Goal: Task Accomplishment & Management: Manage account settings

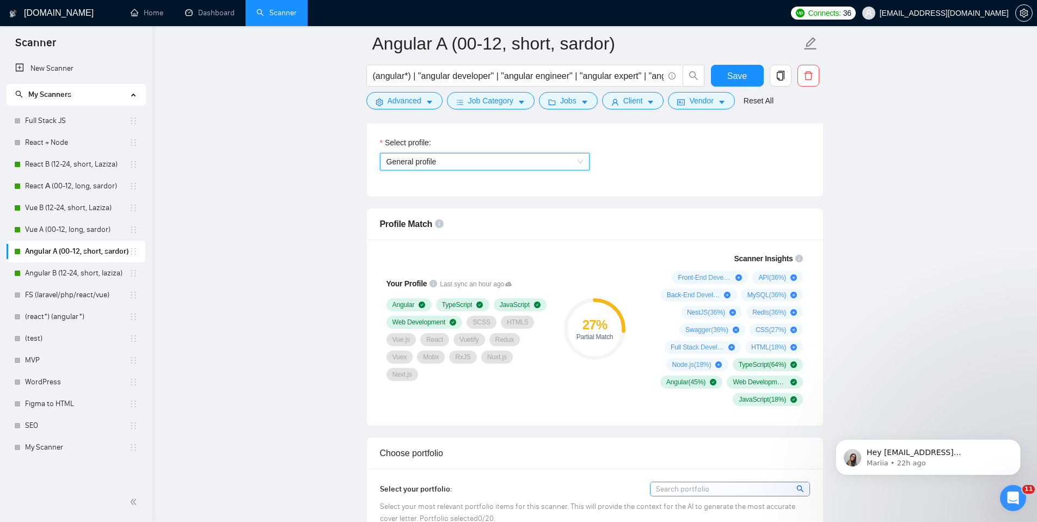
scroll to position [762, 0]
click at [827, 403] on p "Hey govlech@gmail.com, Looks like your Upwork agency Golden Compass ran out of …" at bounding box center [937, 452] width 140 height 11
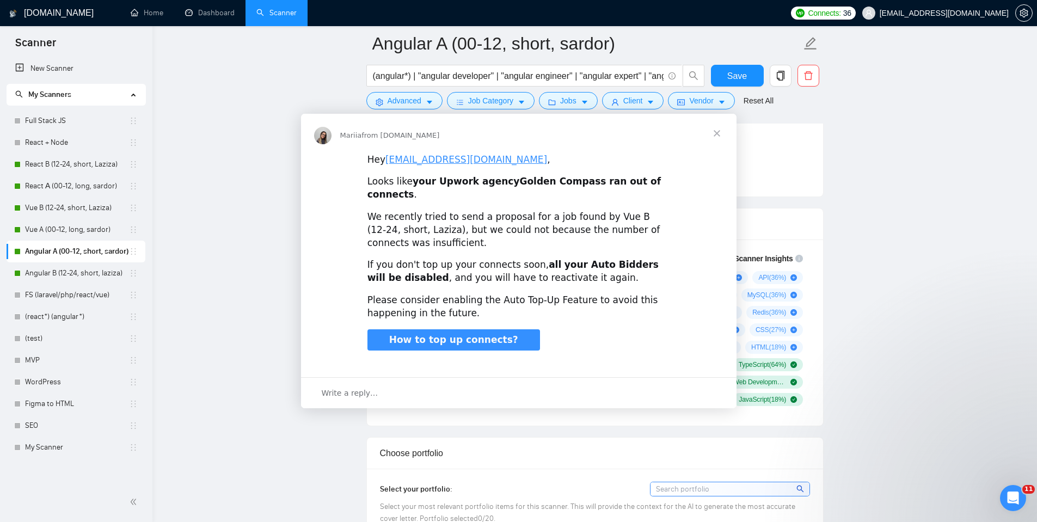
scroll to position [0, 0]
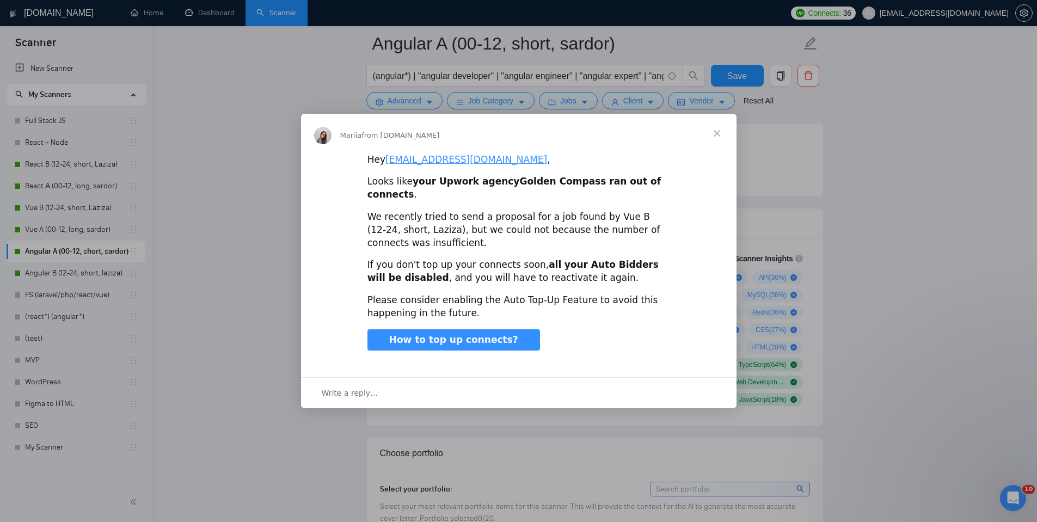
click at [716, 139] on span "Close" at bounding box center [716, 133] width 39 height 39
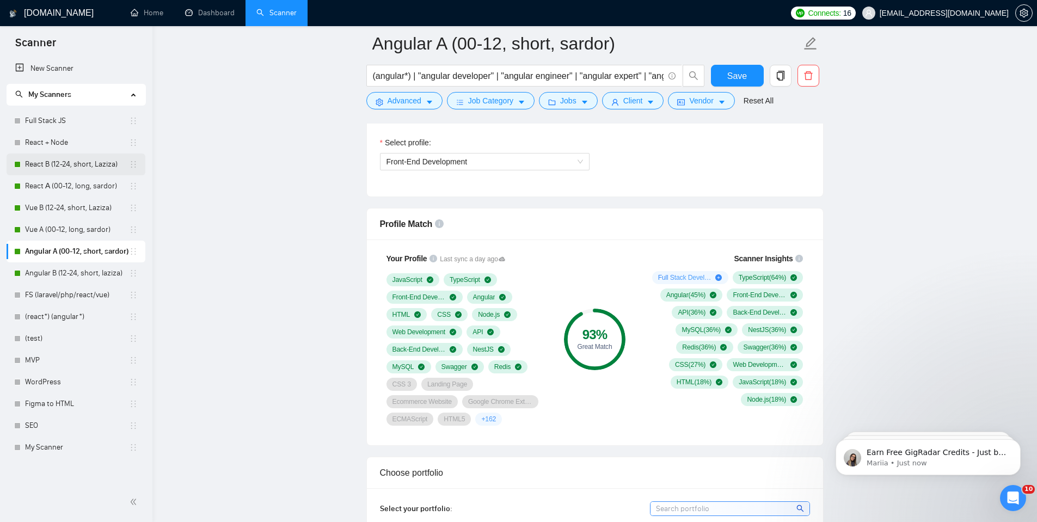
click at [60, 160] on link "React B (12-24, short, Laziza)" at bounding box center [77, 165] width 104 height 22
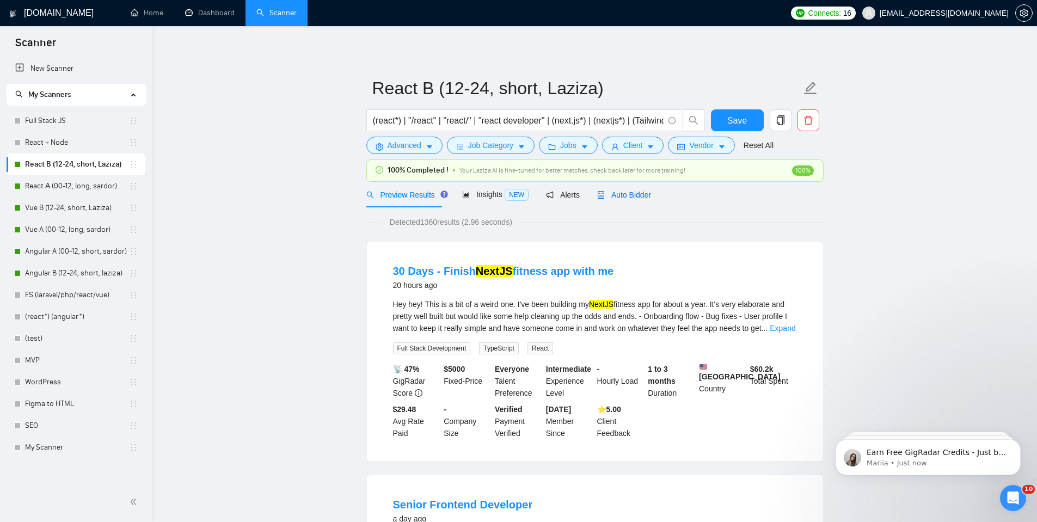
click at [628, 191] on span "Auto Bidder" at bounding box center [624, 195] width 54 height 9
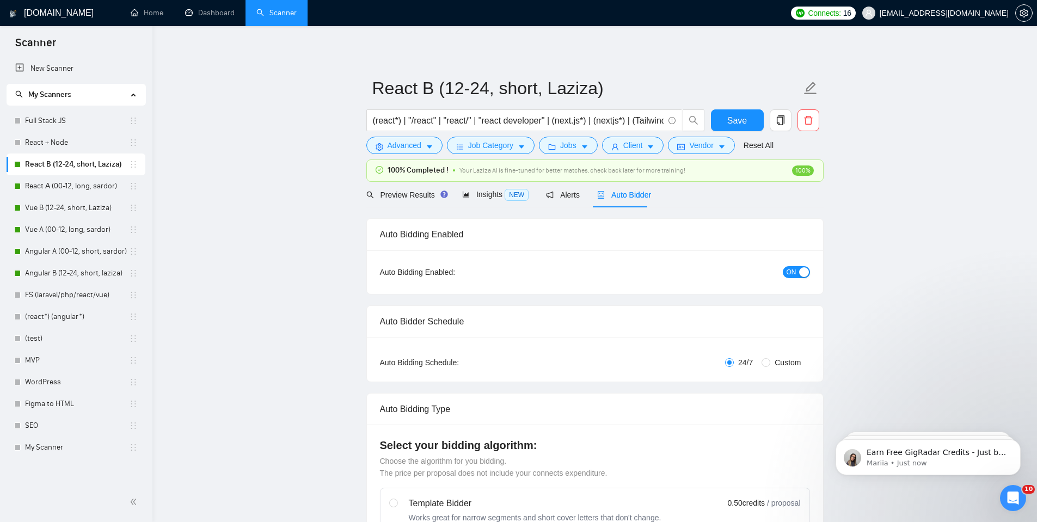
checkbox input "true"
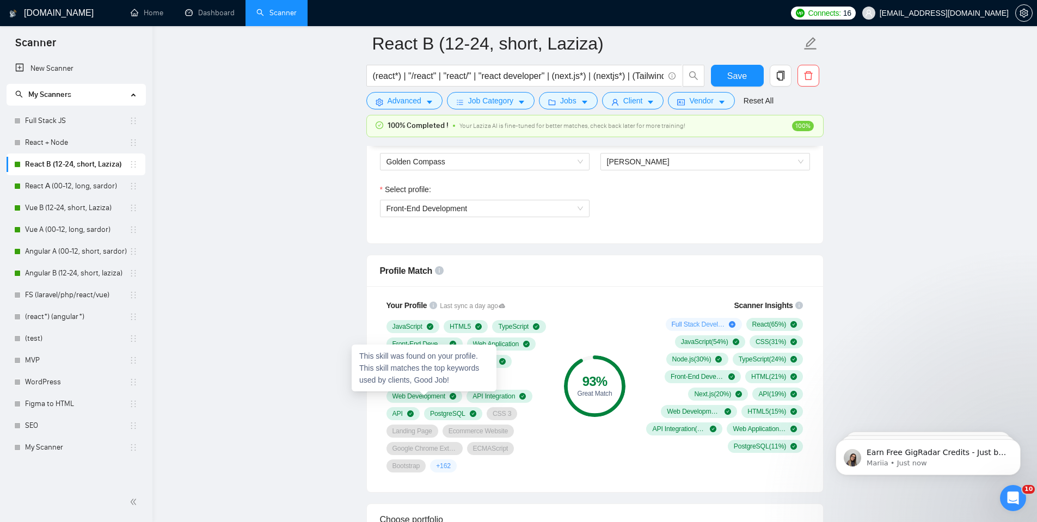
scroll to position [599, 0]
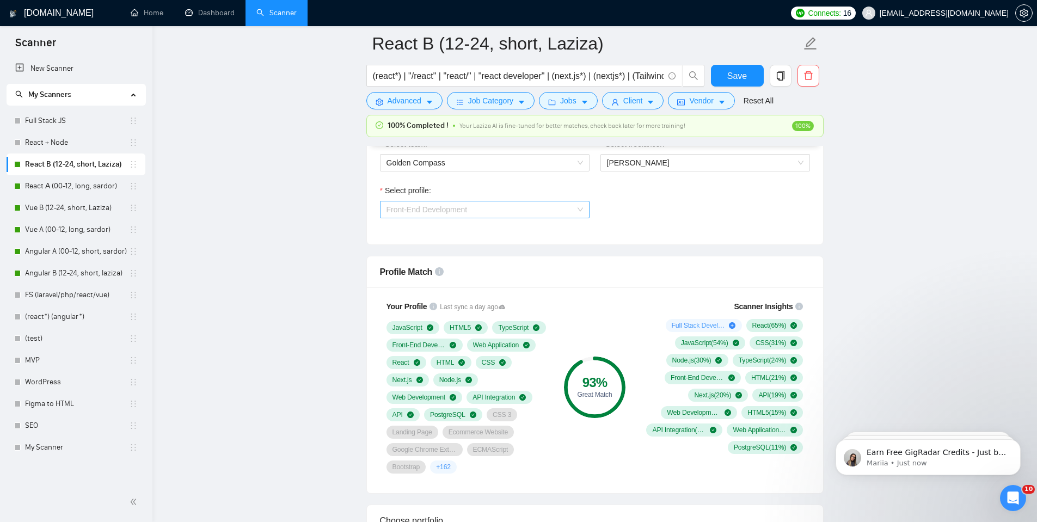
click at [464, 212] on span "Front-End Development" at bounding box center [427, 209] width 81 height 9
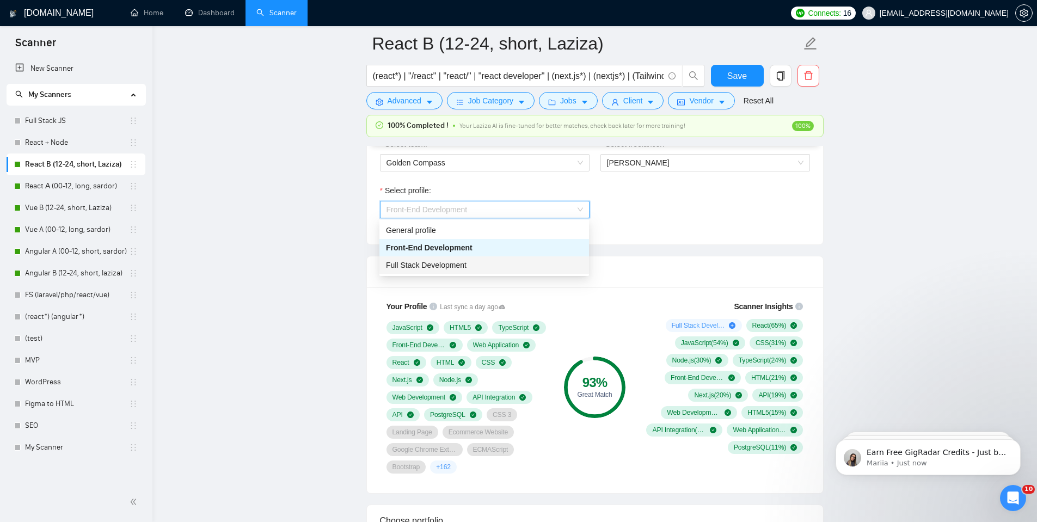
click at [443, 269] on span "Full Stack Development" at bounding box center [426, 265] width 81 height 9
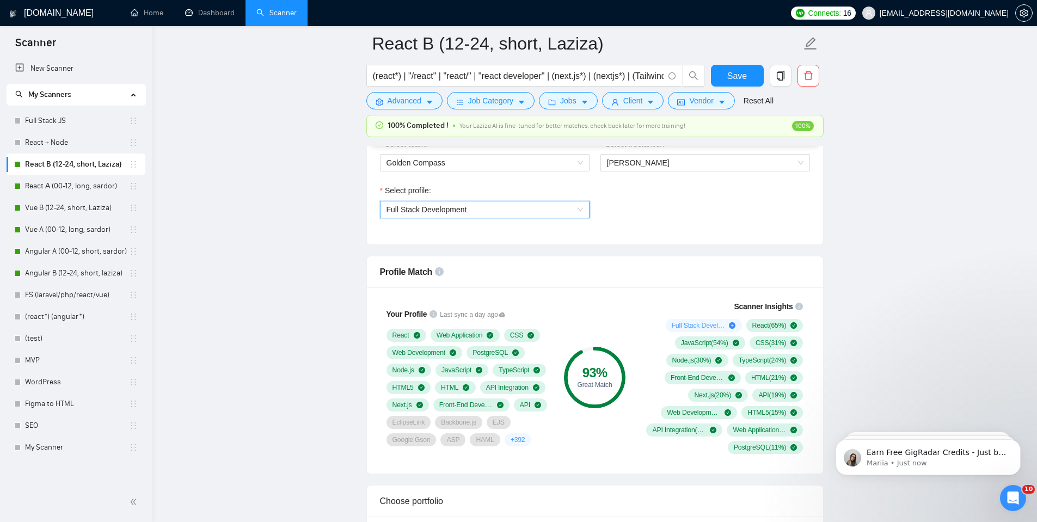
click at [451, 212] on span "Full Stack Development" at bounding box center [427, 209] width 81 height 9
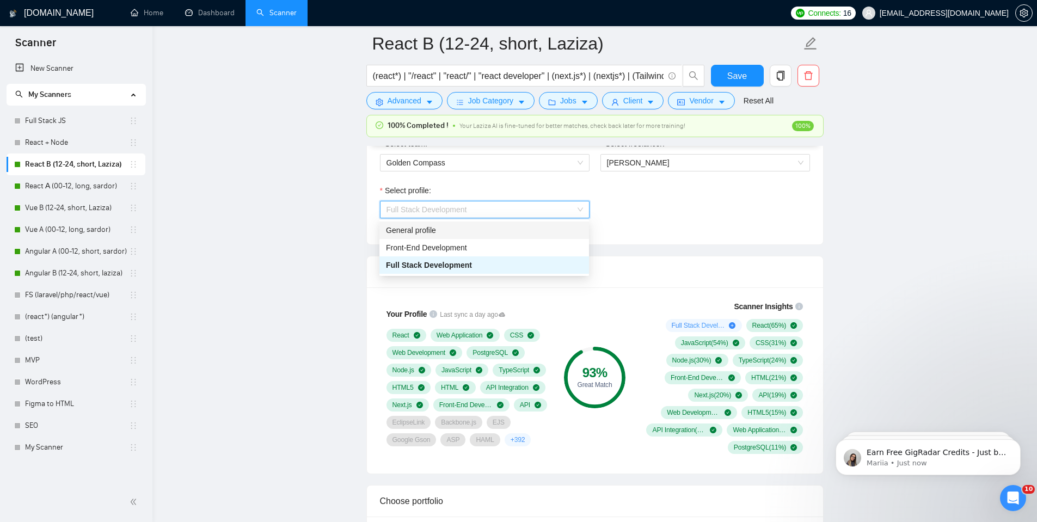
click at [442, 232] on div "General profile" at bounding box center [484, 230] width 197 height 12
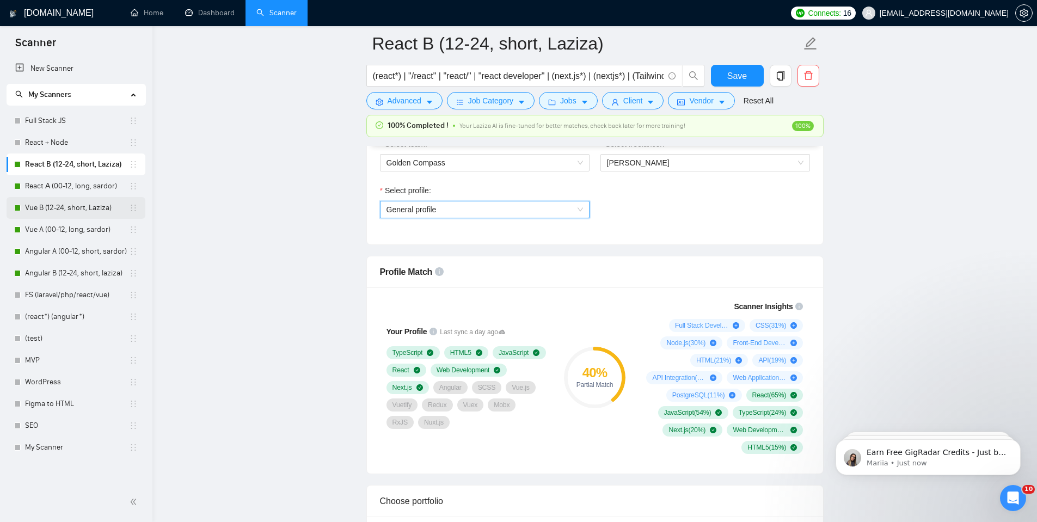
click at [63, 209] on link "Vue B (12-24, short, Laziza)" at bounding box center [77, 208] width 104 height 22
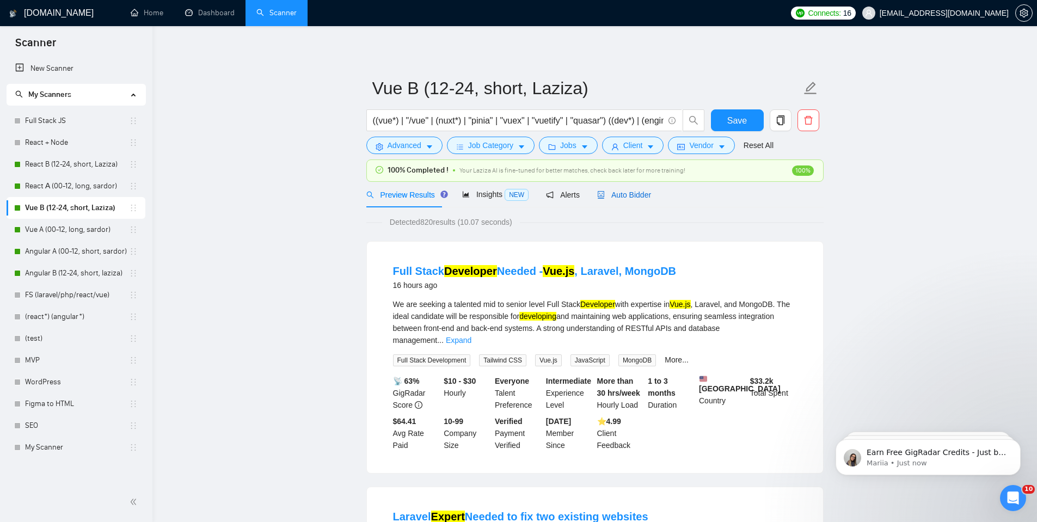
click at [628, 198] on span "Auto Bidder" at bounding box center [624, 195] width 54 height 9
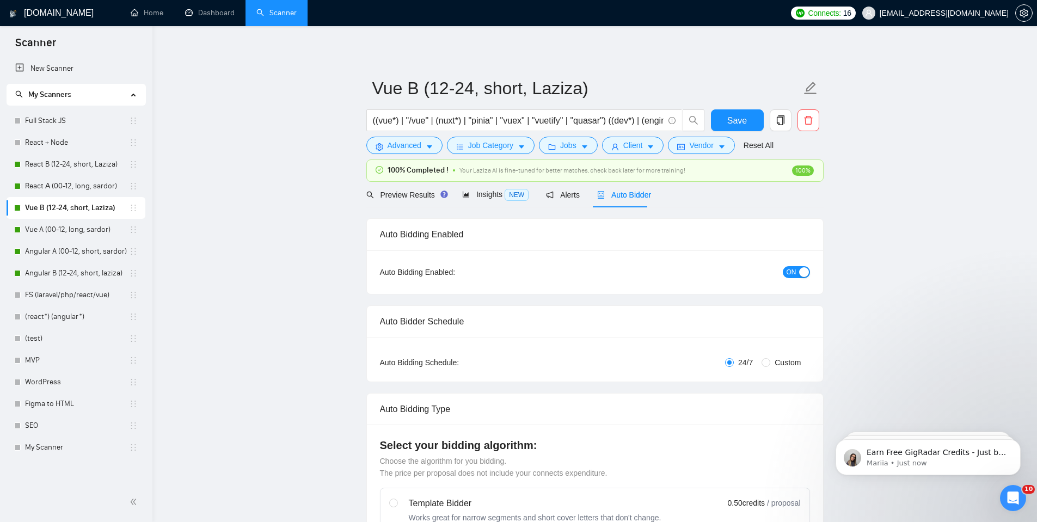
checkbox input "true"
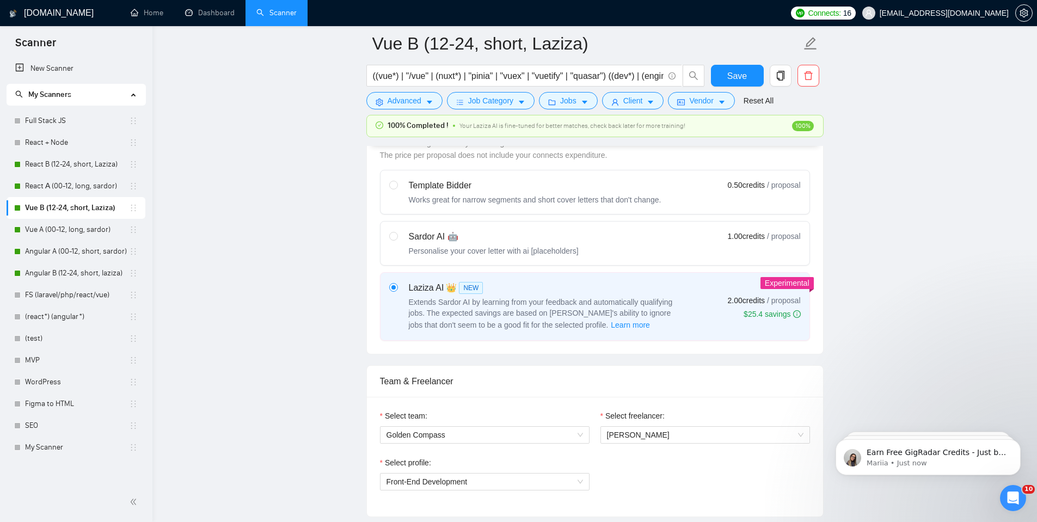
scroll to position [599, 0]
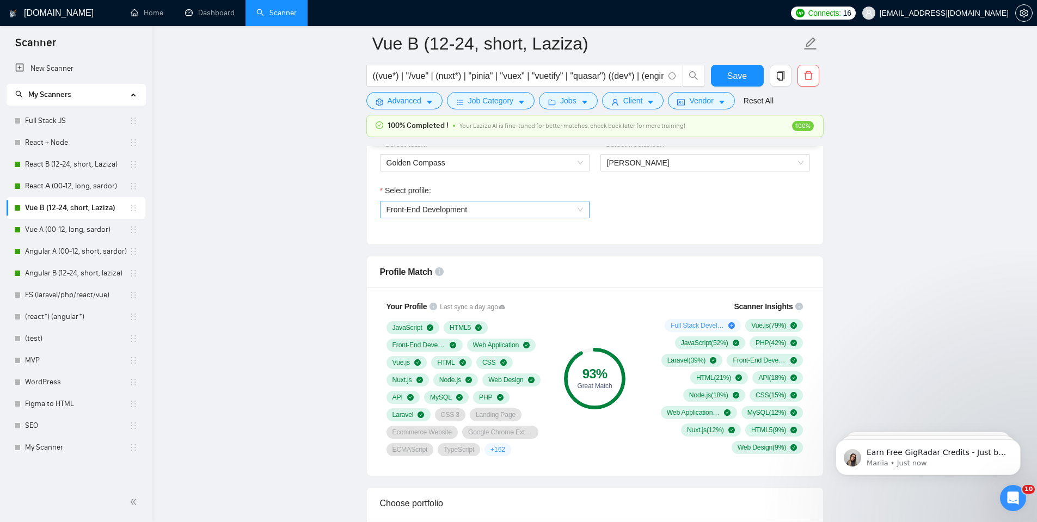
click at [438, 212] on span "Front-End Development" at bounding box center [427, 209] width 81 height 9
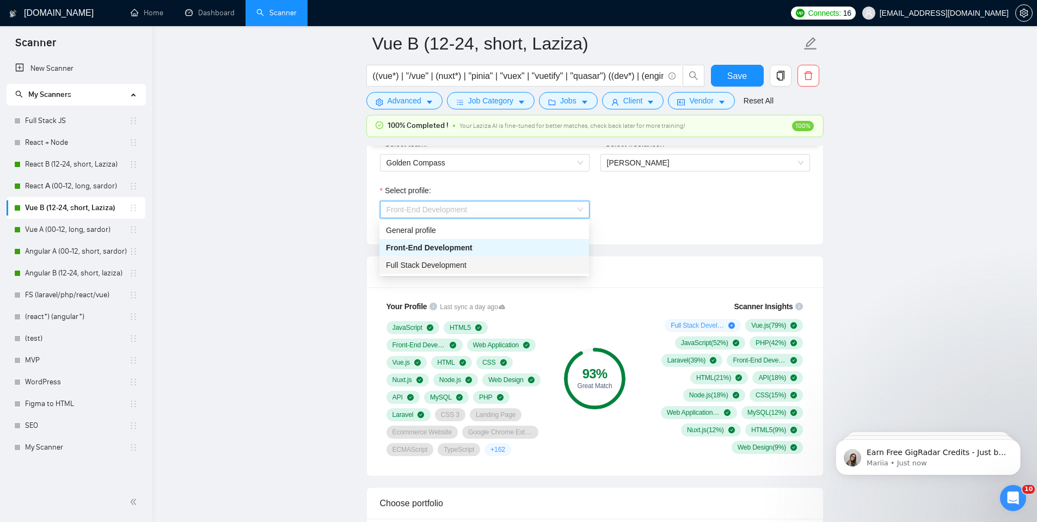
click at [428, 267] on span "Full Stack Development" at bounding box center [426, 265] width 81 height 9
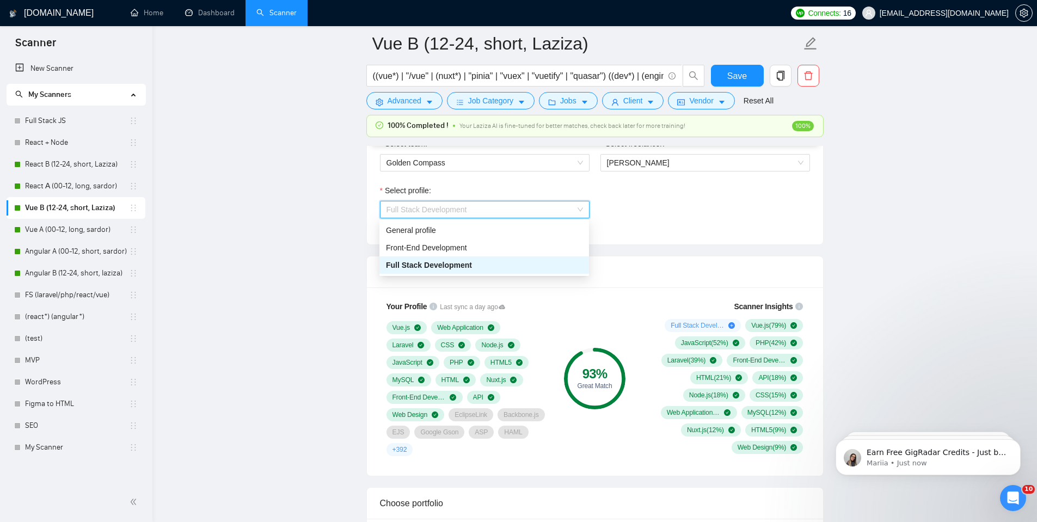
click at [463, 210] on span "Full Stack Development" at bounding box center [427, 209] width 81 height 9
click at [451, 235] on div "General profile" at bounding box center [484, 230] width 197 height 12
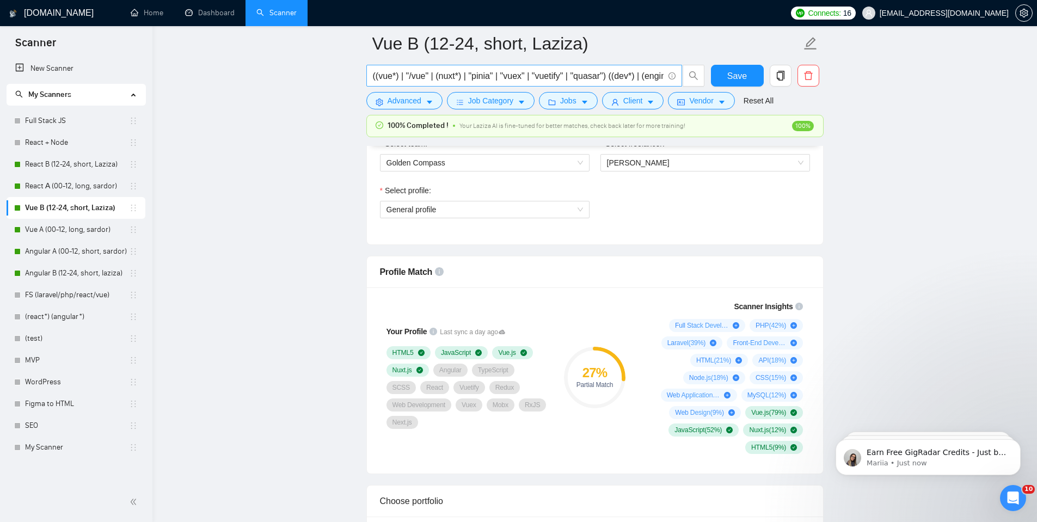
drag, startPoint x: 51, startPoint y: 252, endPoint x: 536, endPoint y: 66, distance: 519.4
click at [51, 252] on link "Angular A (00-12, short, sardor)" at bounding box center [77, 252] width 104 height 22
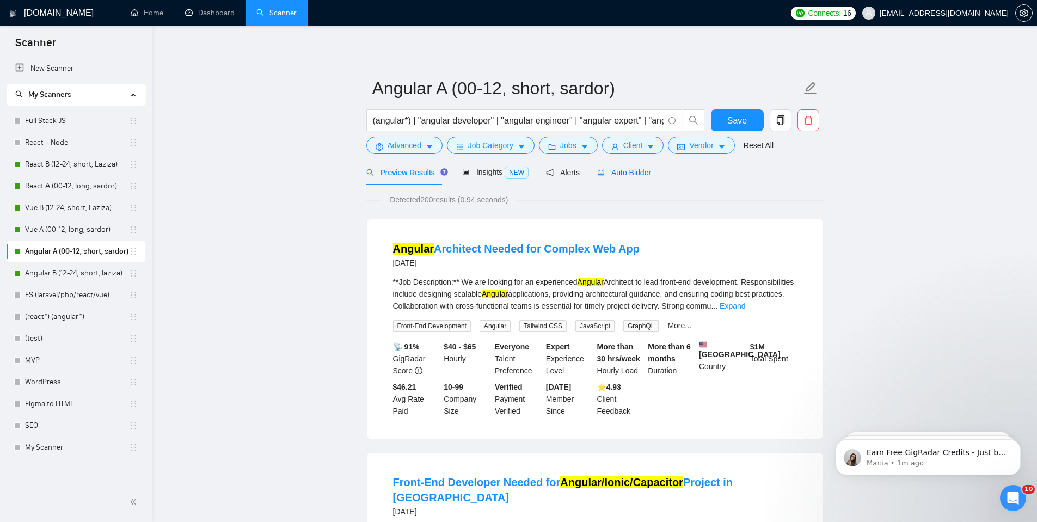
click at [628, 175] on span "Auto Bidder" at bounding box center [624, 172] width 54 height 9
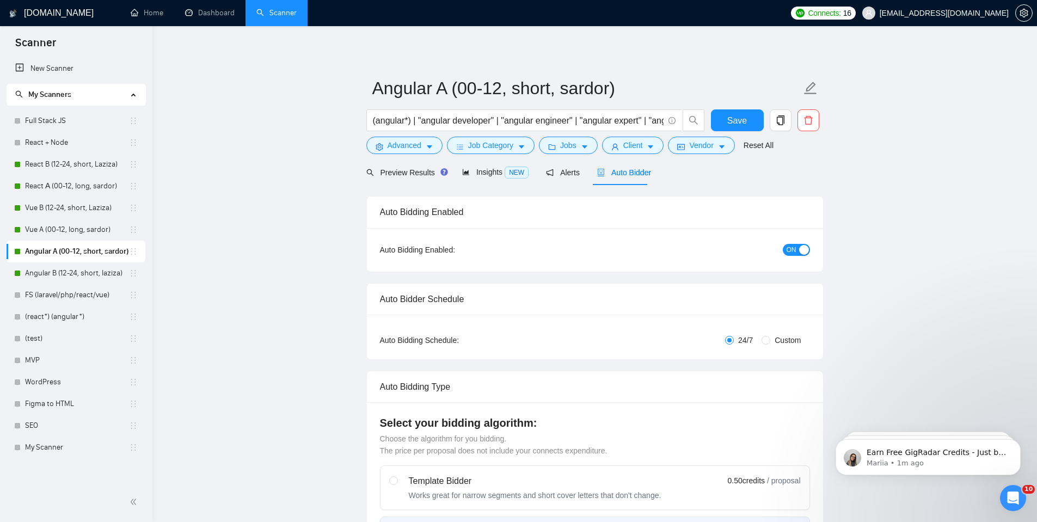
radio input "false"
radio input "true"
checkbox input "true"
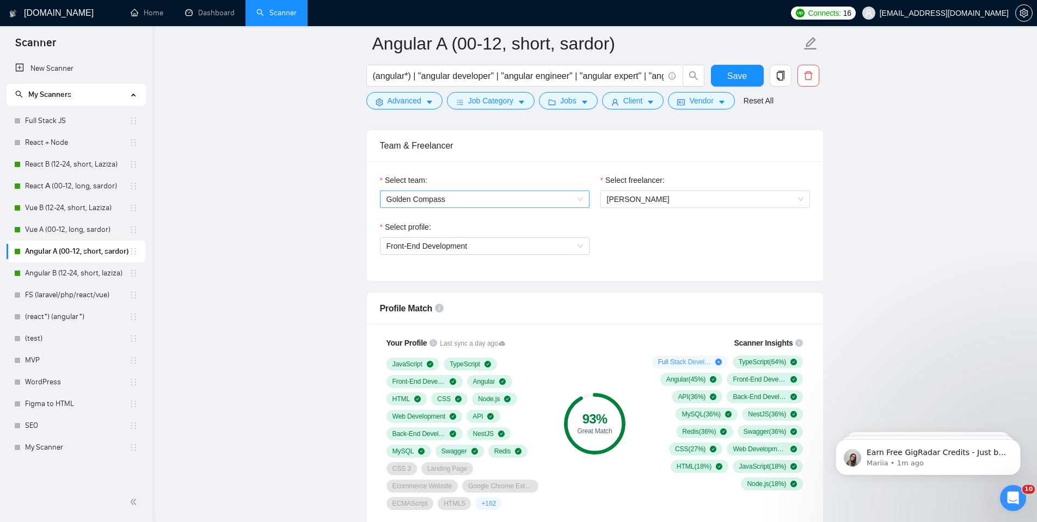
scroll to position [708, 0]
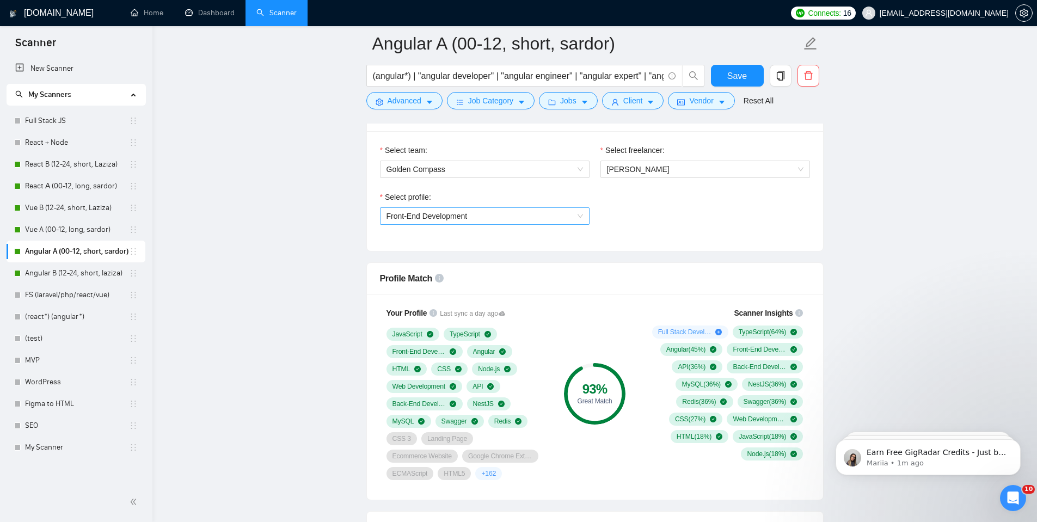
click at [475, 218] on span "Front-End Development" at bounding box center [485, 216] width 197 height 16
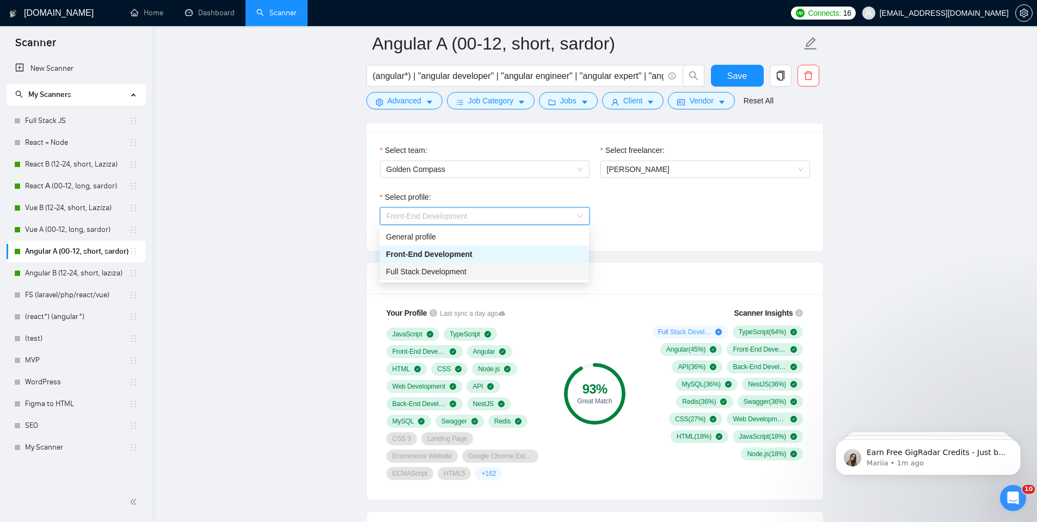
click at [451, 269] on span "Full Stack Development" at bounding box center [426, 271] width 81 height 9
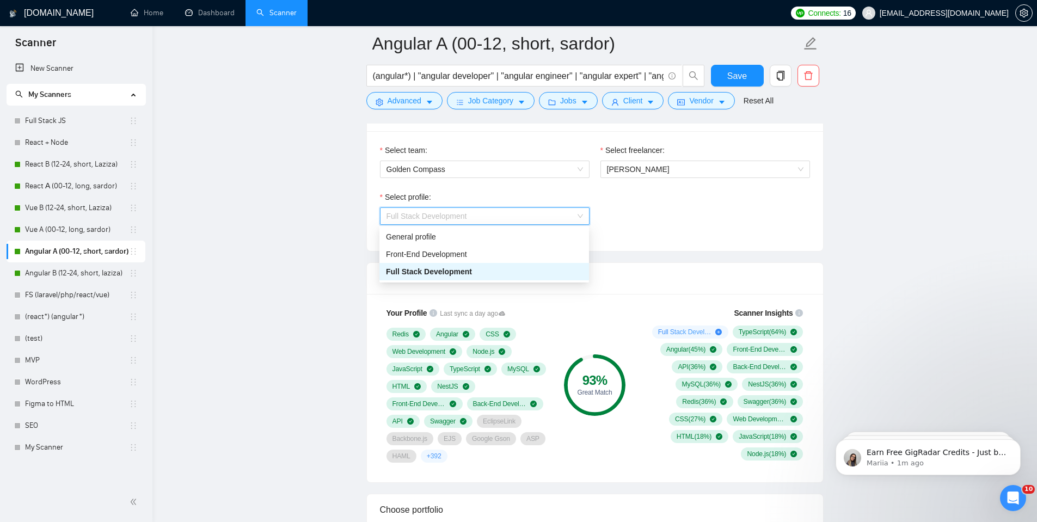
click at [478, 219] on span "Full Stack Development" at bounding box center [485, 216] width 197 height 16
click at [470, 238] on div "General profile" at bounding box center [484, 237] width 197 height 12
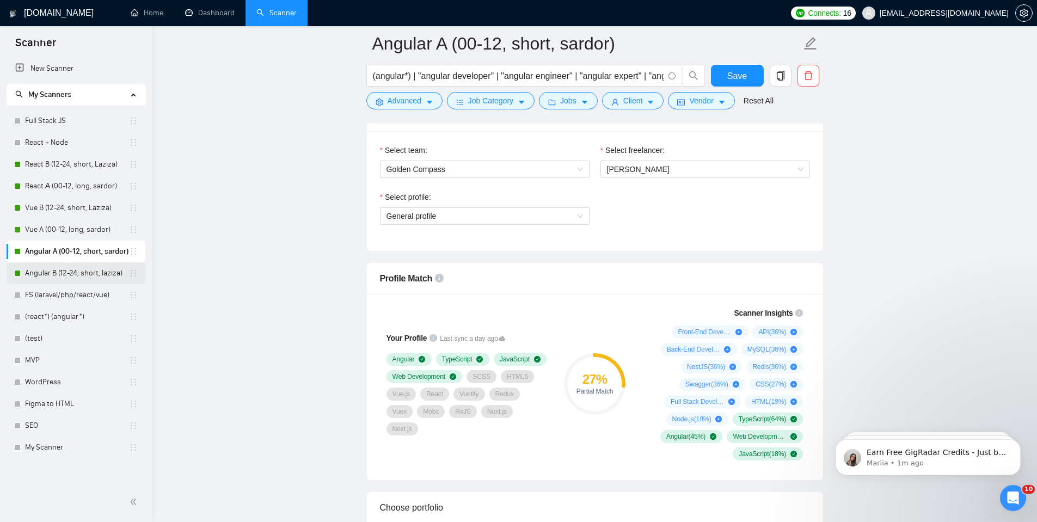
click at [109, 267] on link "Angular B (12-24, short, laziza)" at bounding box center [77, 273] width 104 height 22
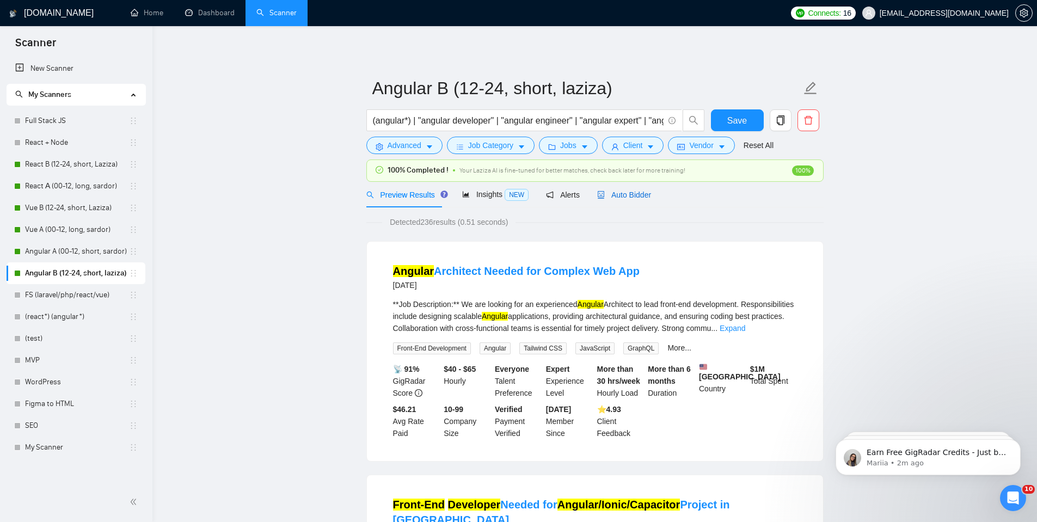
click at [614, 195] on span "Auto Bidder" at bounding box center [624, 195] width 54 height 9
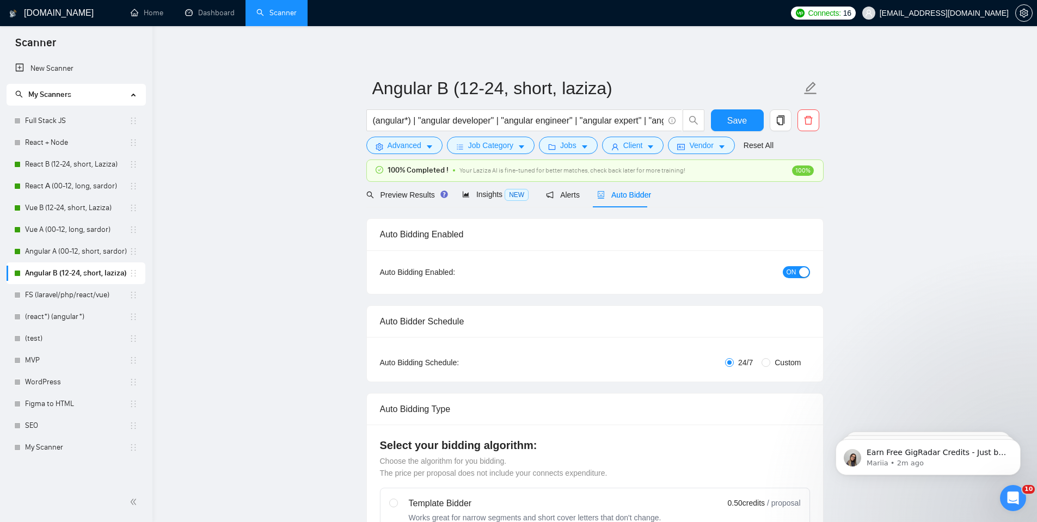
checkbox input "true"
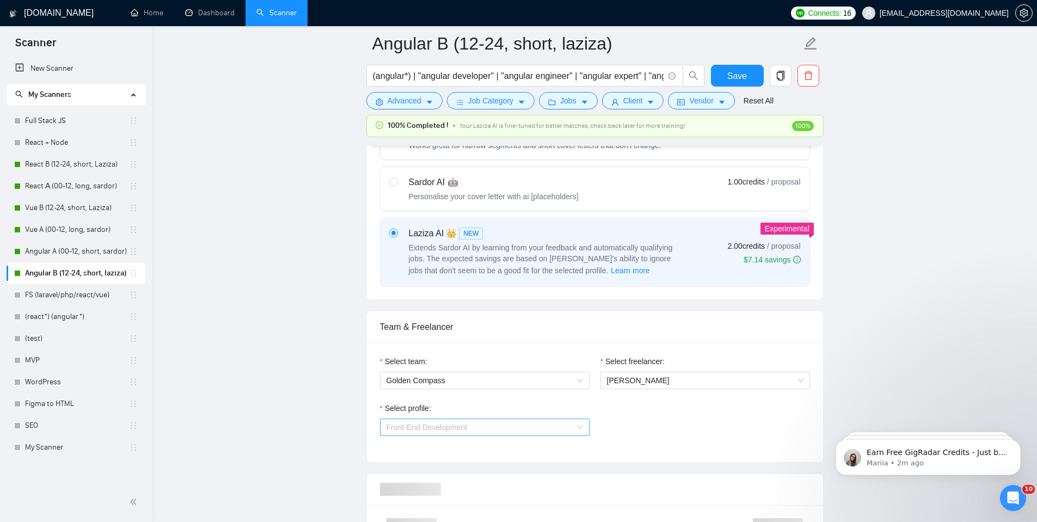
click at [481, 419] on span "Front-End Development" at bounding box center [485, 427] width 197 height 16
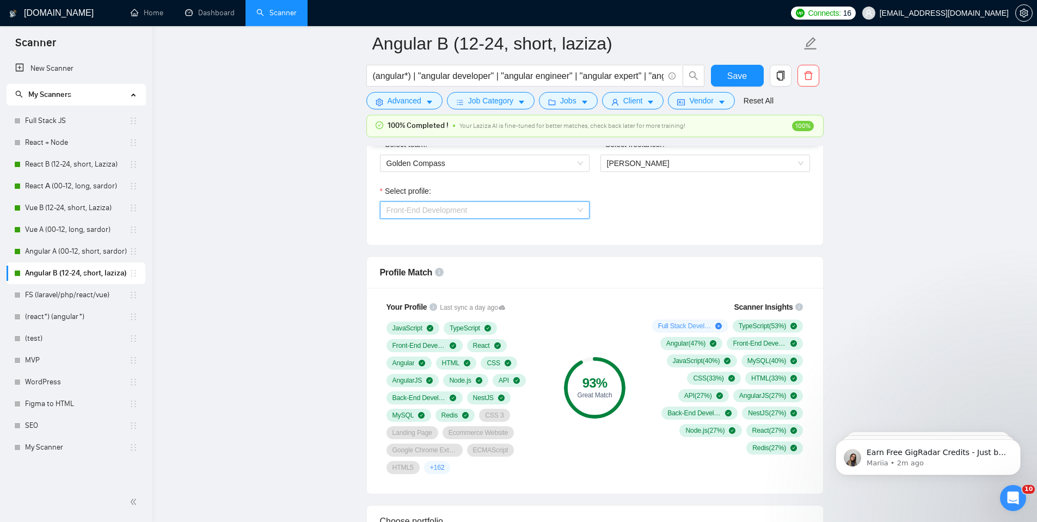
scroll to position [599, 0]
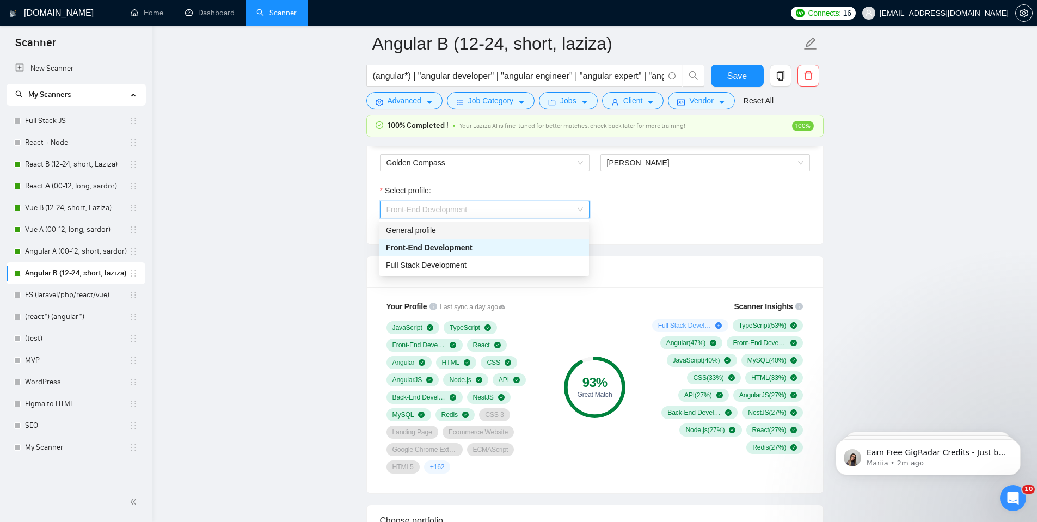
click at [462, 229] on div "General profile" at bounding box center [484, 230] width 197 height 12
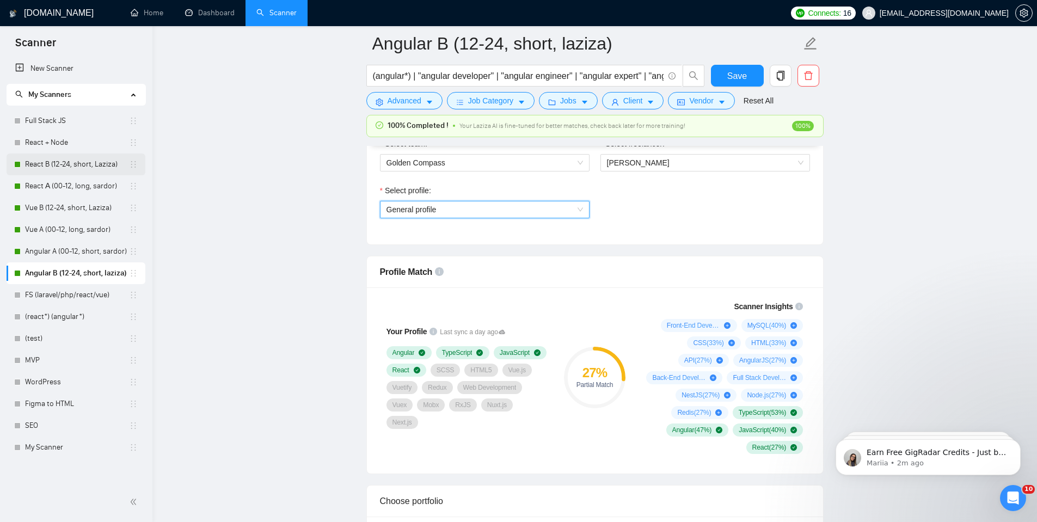
click at [66, 160] on link "React B (12-24, short, Laziza)" at bounding box center [77, 165] width 104 height 22
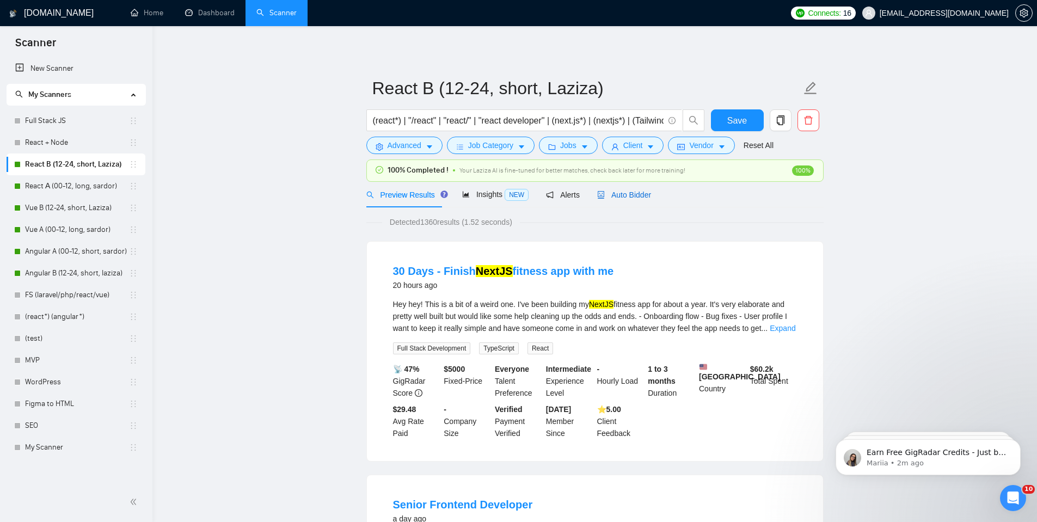
click at [625, 195] on span "Auto Bidder" at bounding box center [624, 195] width 54 height 9
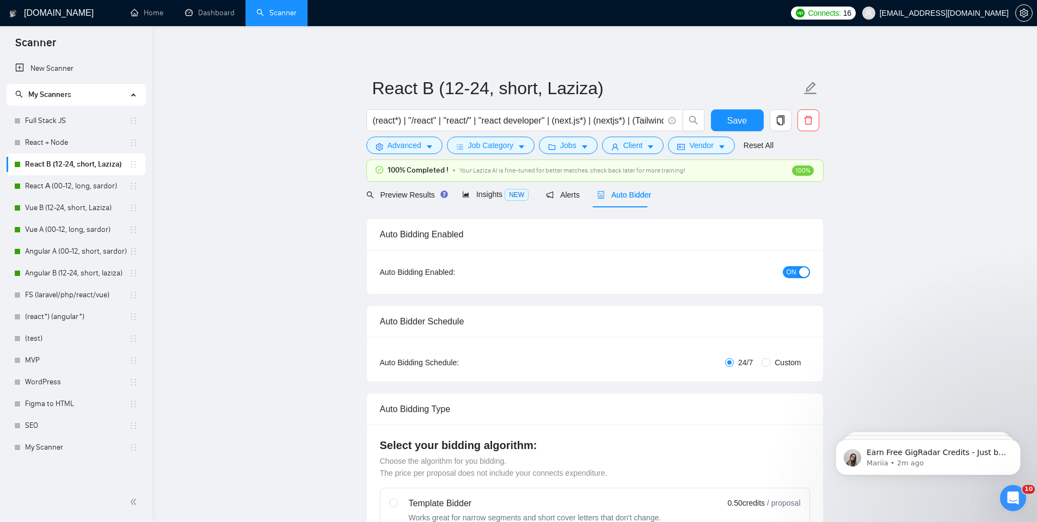
checkbox input "true"
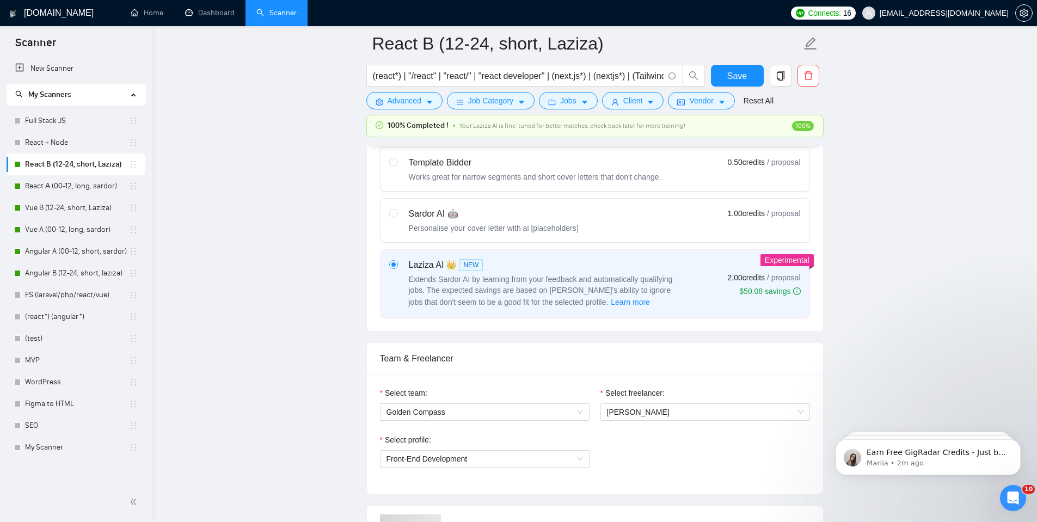
scroll to position [653, 0]
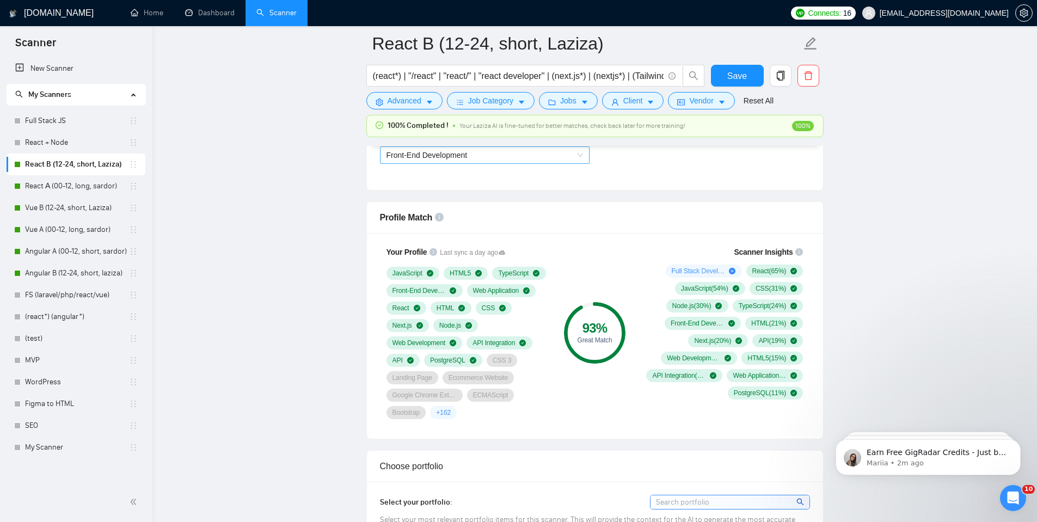
click at [443, 156] on span "Front-End Development" at bounding box center [427, 155] width 81 height 9
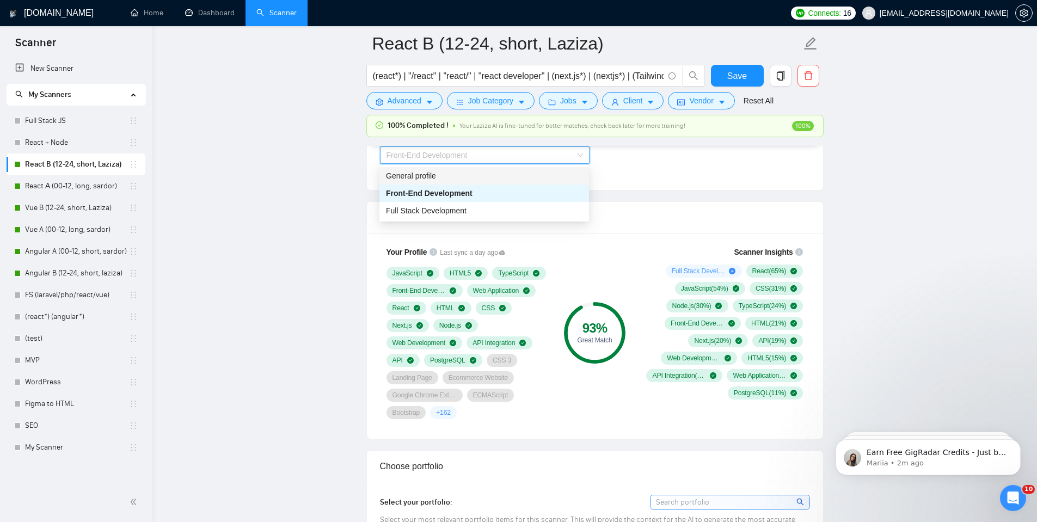
click at [442, 174] on div "General profile" at bounding box center [484, 176] width 197 height 12
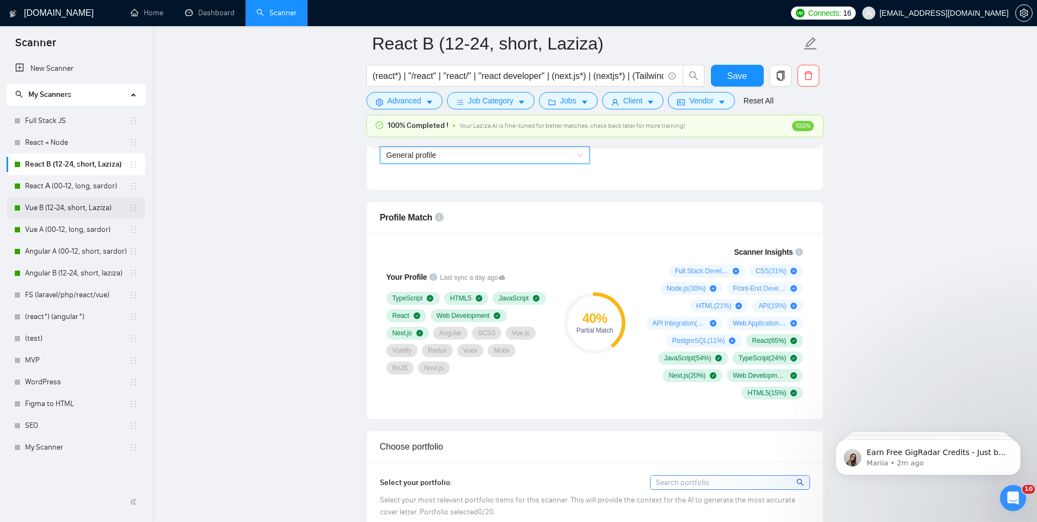
click at [81, 216] on link "Vue B (12-24, short, Laziza)" at bounding box center [77, 208] width 104 height 22
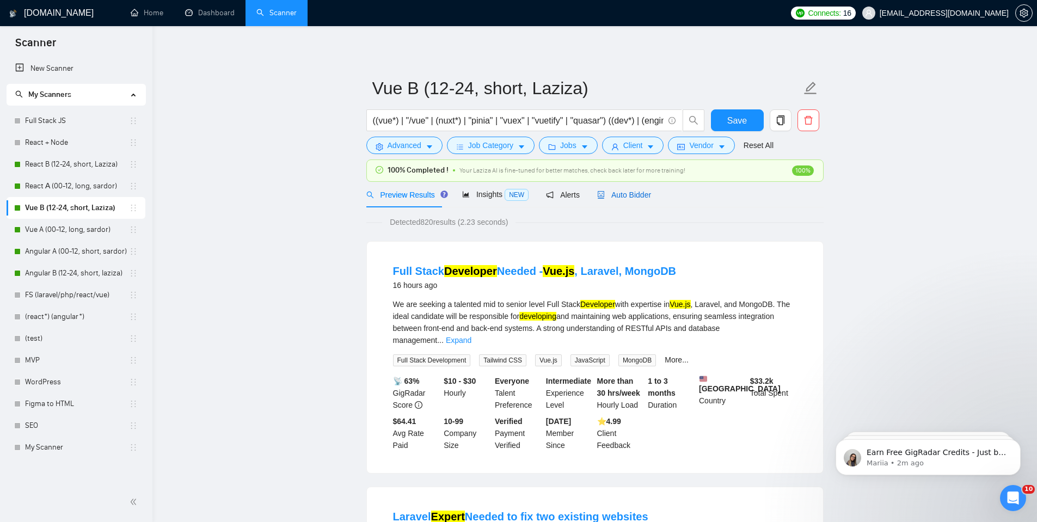
click at [642, 194] on span "Auto Bidder" at bounding box center [624, 195] width 54 height 9
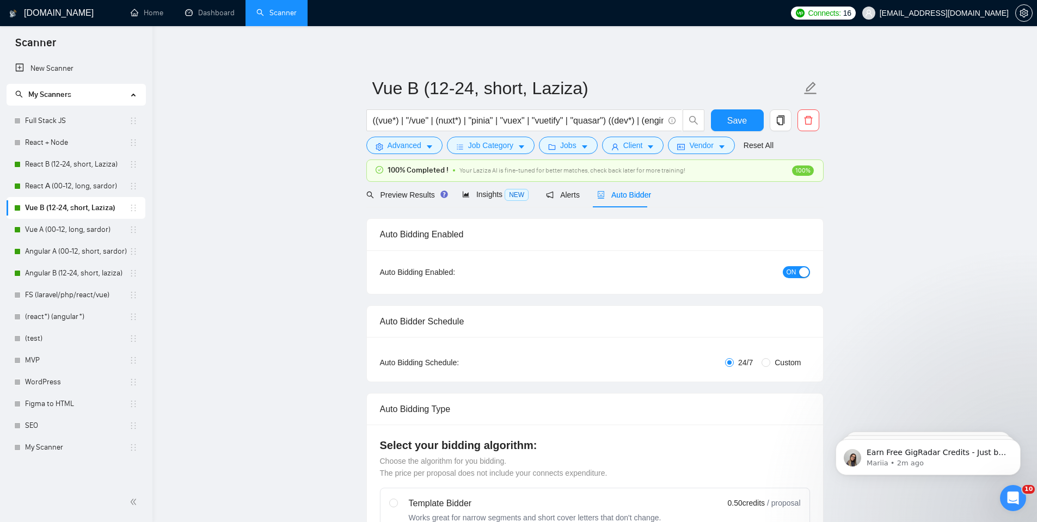
checkbox input "true"
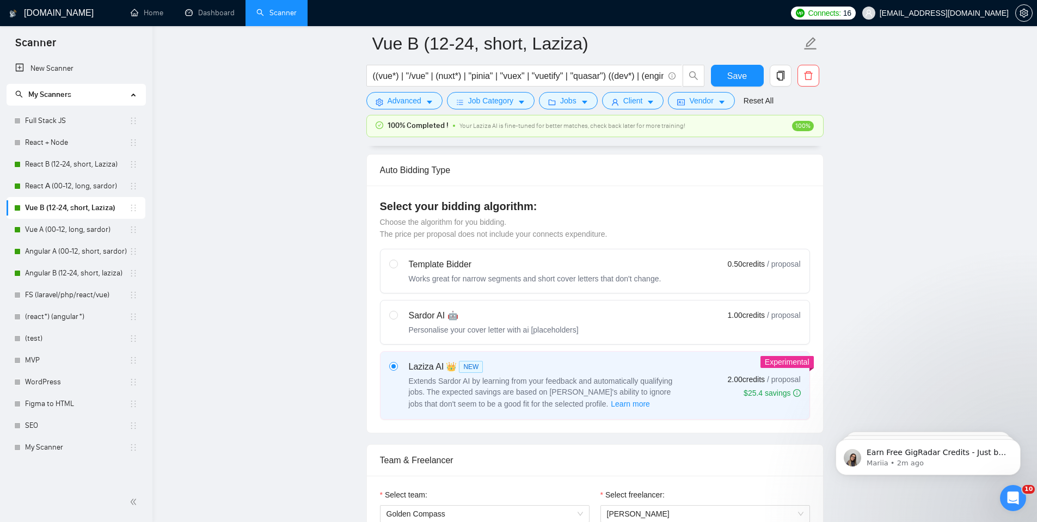
scroll to position [490, 0]
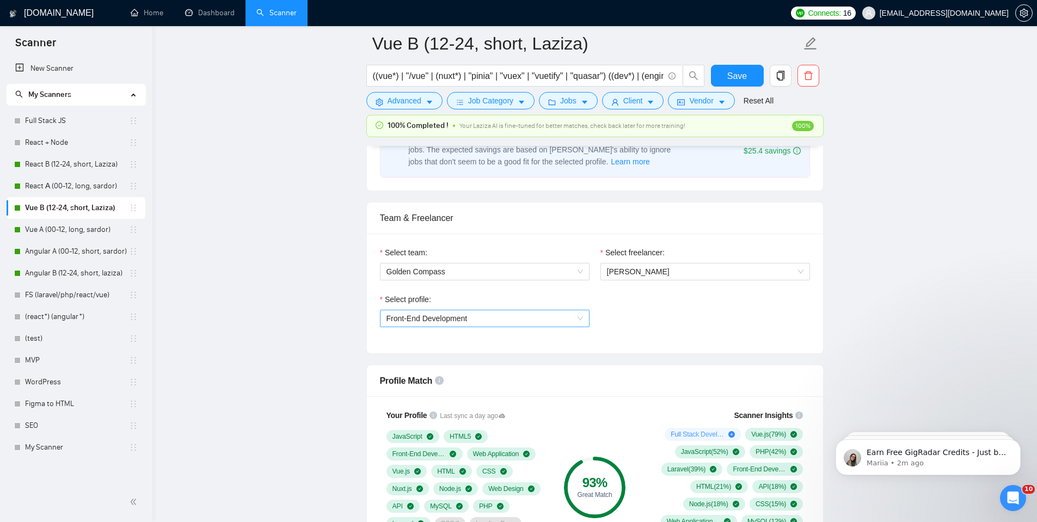
click at [439, 316] on span "Front-End Development" at bounding box center [427, 318] width 81 height 9
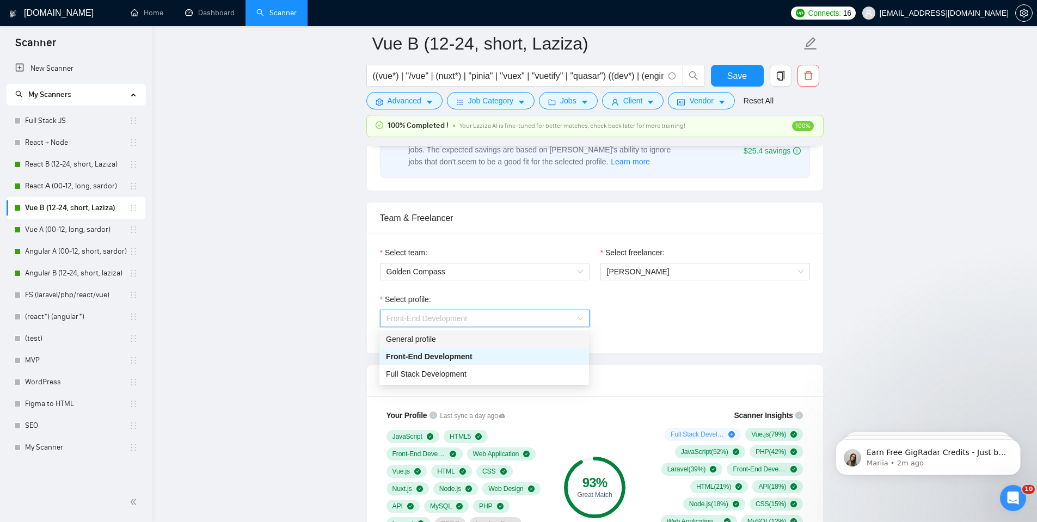
drag, startPoint x: 440, startPoint y: 336, endPoint x: 397, endPoint y: 242, distance: 104.0
click at [441, 336] on div "General profile" at bounding box center [484, 339] width 197 height 12
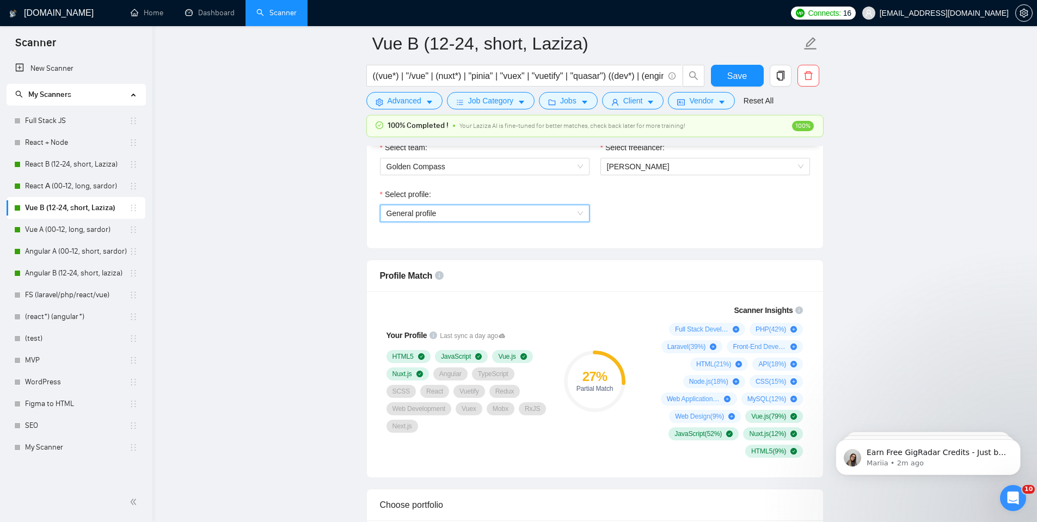
scroll to position [599, 0]
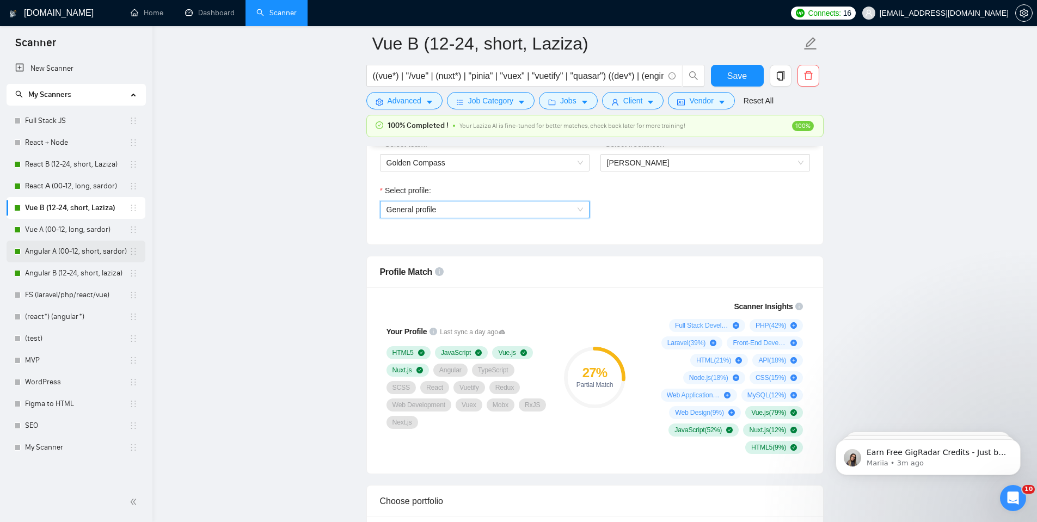
click at [66, 251] on link "Angular A (00-12, short, sardor)" at bounding box center [77, 252] width 104 height 22
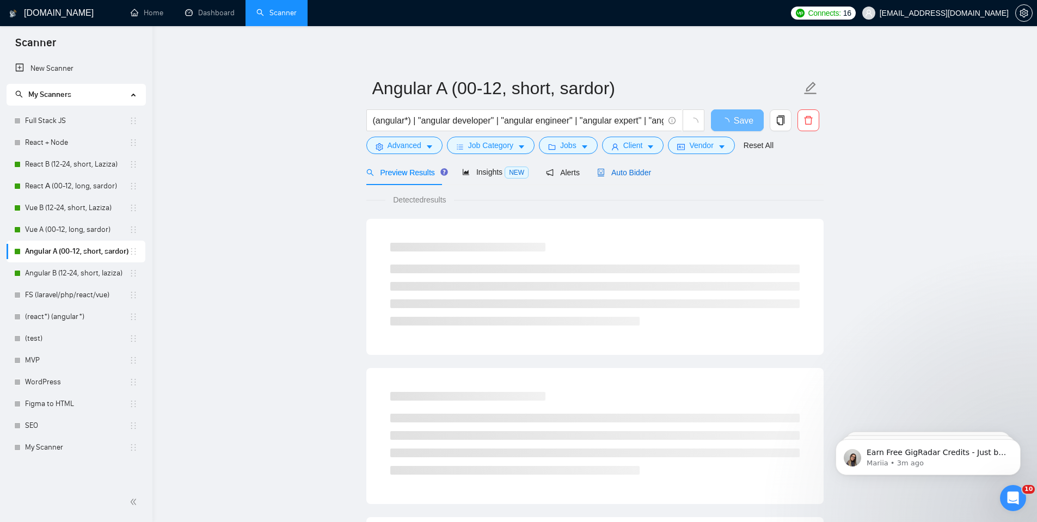
click at [614, 177] on span "Auto Bidder" at bounding box center [624, 172] width 54 height 9
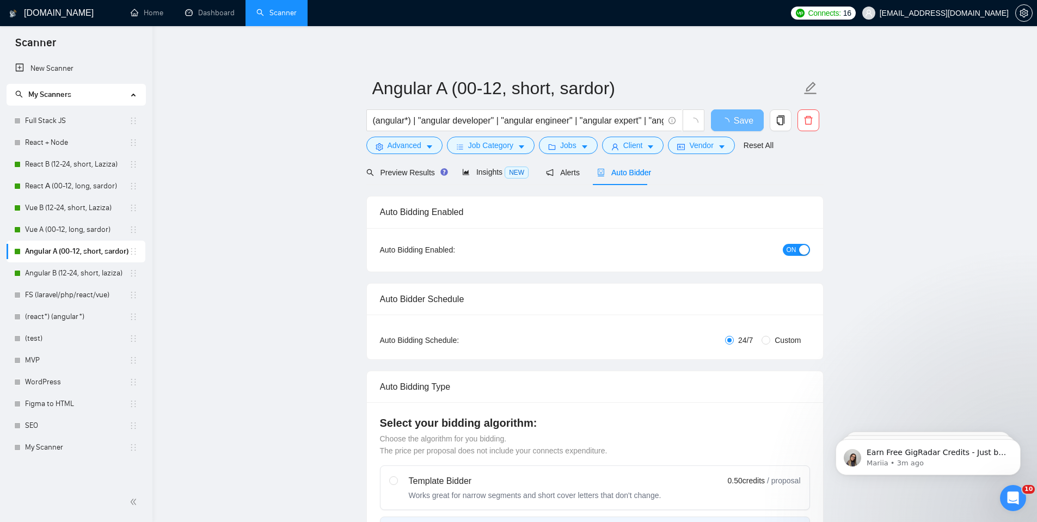
radio input "false"
radio input "true"
checkbox input "true"
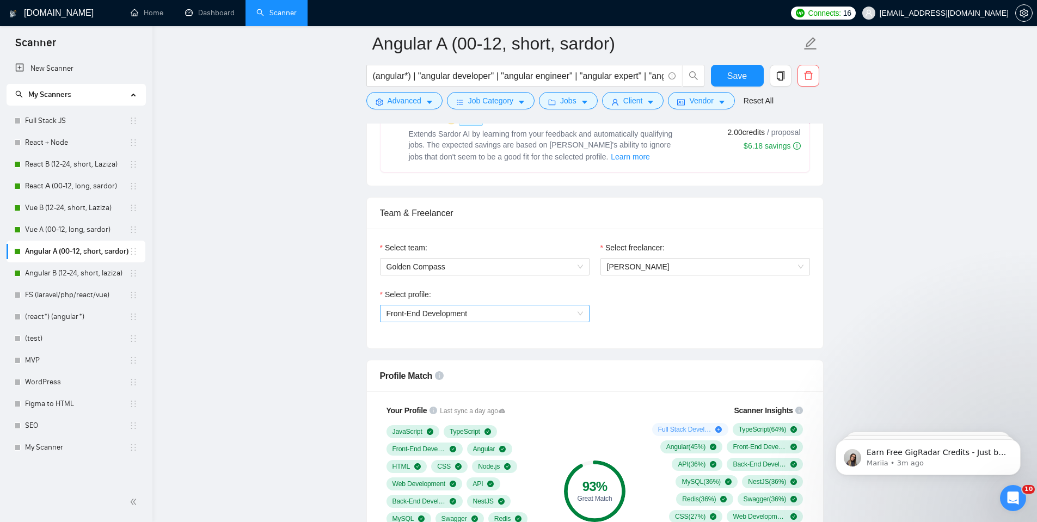
scroll to position [653, 0]
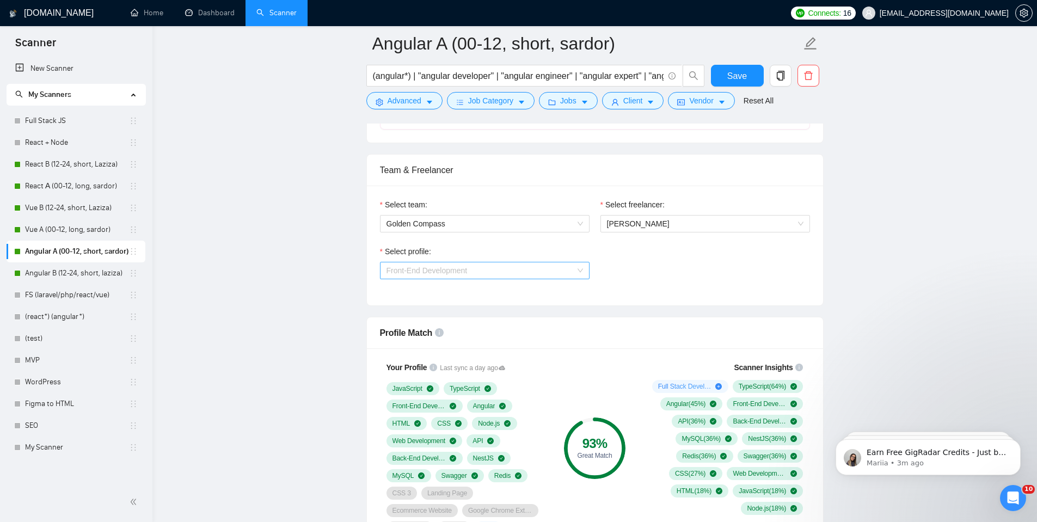
click at [447, 269] on span "Front-End Development" at bounding box center [427, 270] width 81 height 9
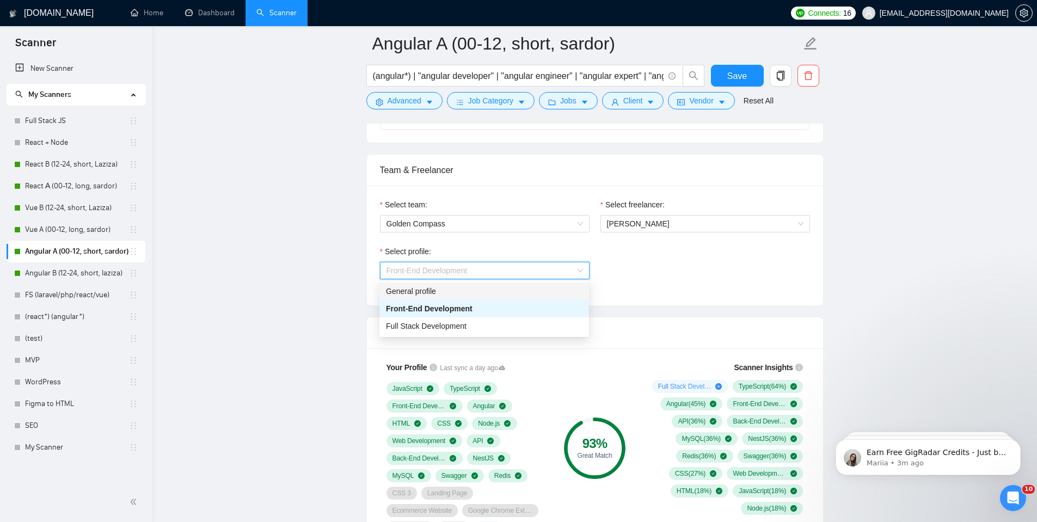
click at [439, 292] on div "General profile" at bounding box center [484, 291] width 197 height 12
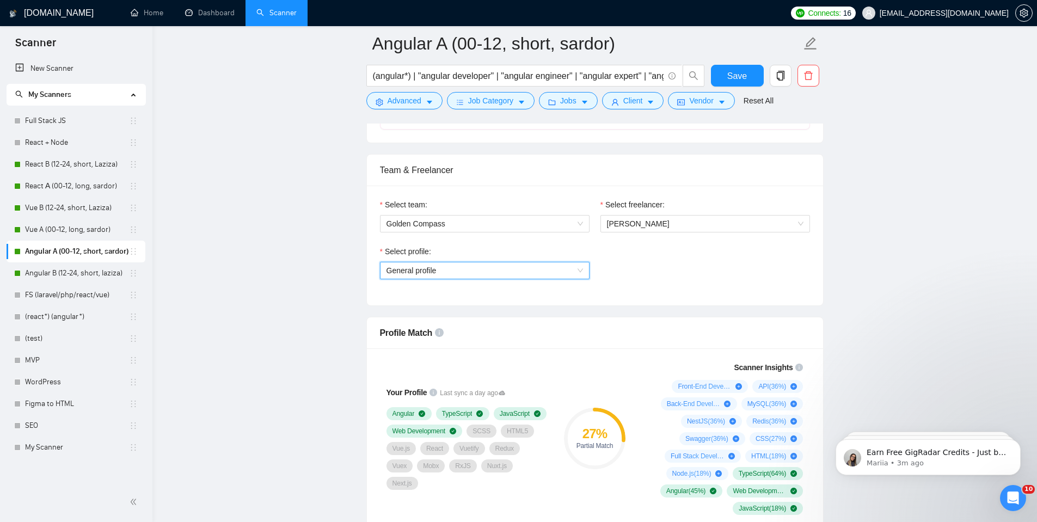
scroll to position [817, 0]
